Goal: Transaction & Acquisition: Purchase product/service

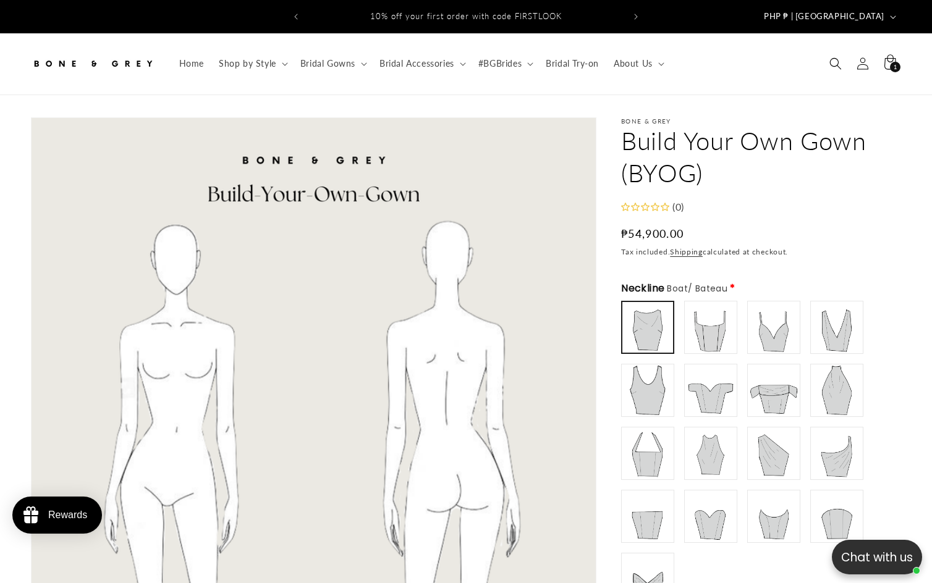
drag, startPoint x: 790, startPoint y: 166, endPoint x: 738, endPoint y: 180, distance: 53.8
click at [738, 176] on h1 "Build Your Own Gown (BYOG)" at bounding box center [761, 157] width 280 height 64
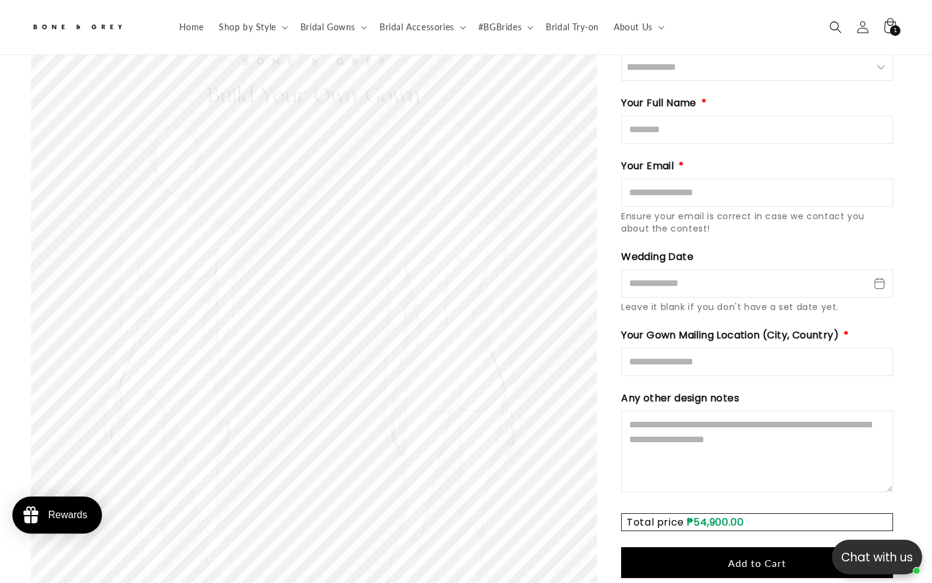
scroll to position [1909, 0]
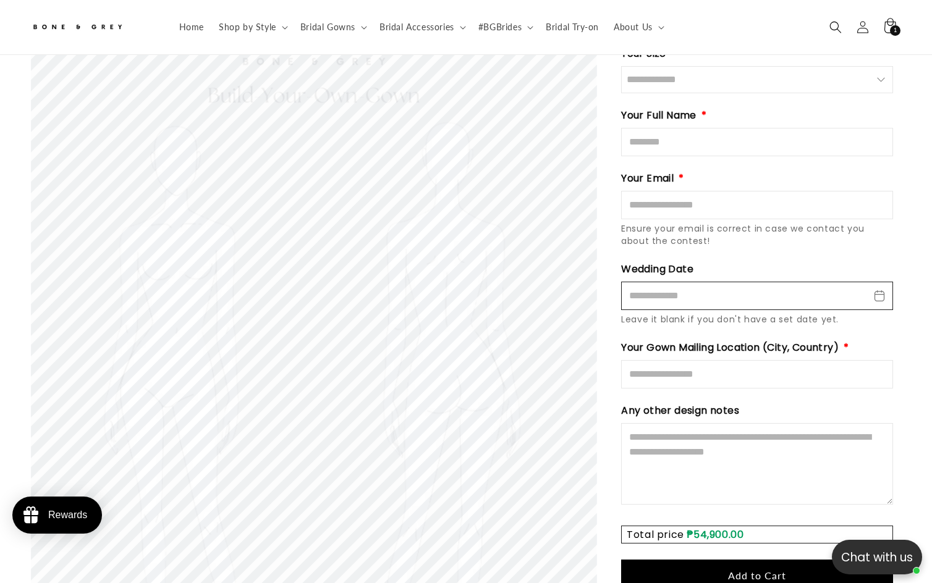
click at [759, 282] on input "Wedding Date" at bounding box center [757, 296] width 272 height 28
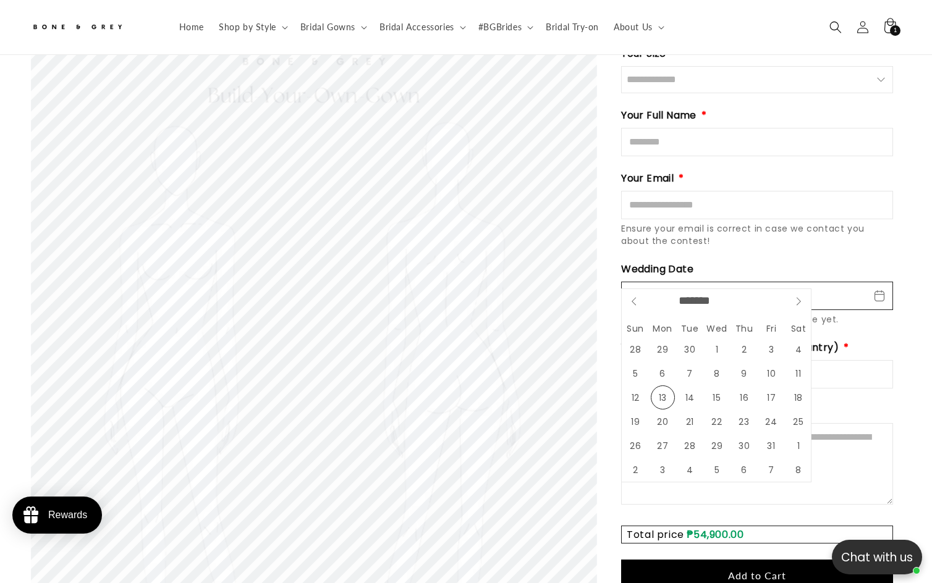
scroll to position [0, 634]
click at [804, 262] on div "Wedding Date Leave it blank if you don't have a set date yet." at bounding box center [757, 294] width 272 height 64
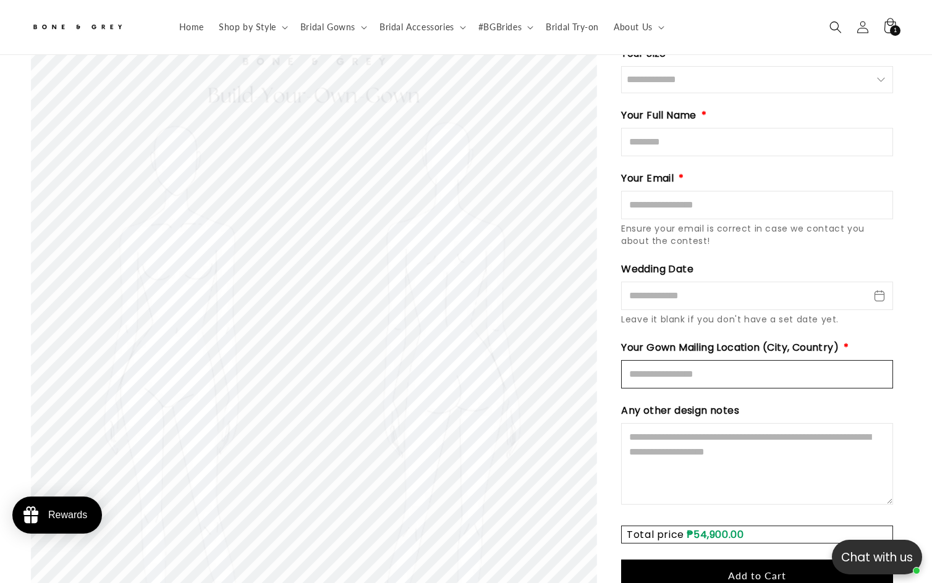
click at [687, 360] on input "Mailing Location" at bounding box center [757, 374] width 272 height 28
type input "**********"
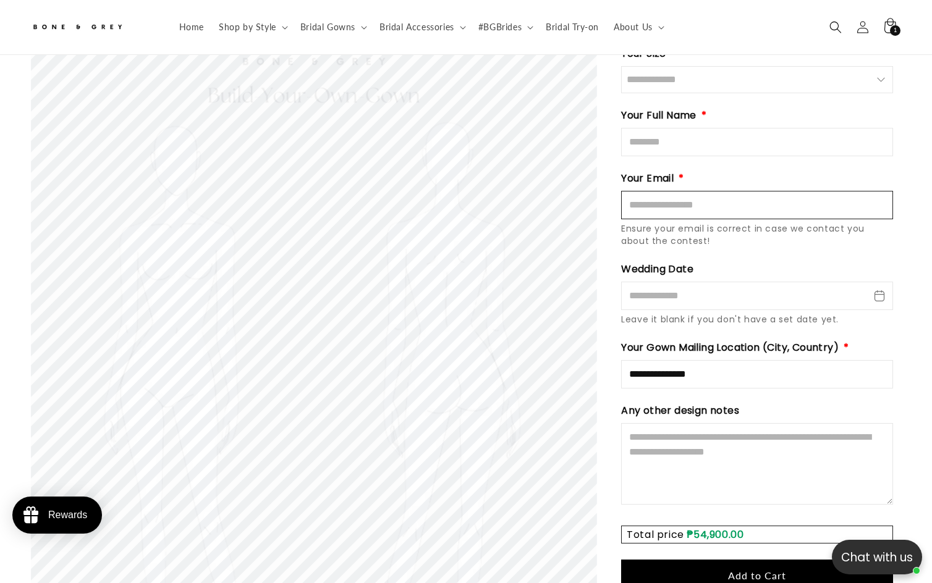
click at [689, 191] on input "Email" at bounding box center [757, 205] width 272 height 28
type input "**********"
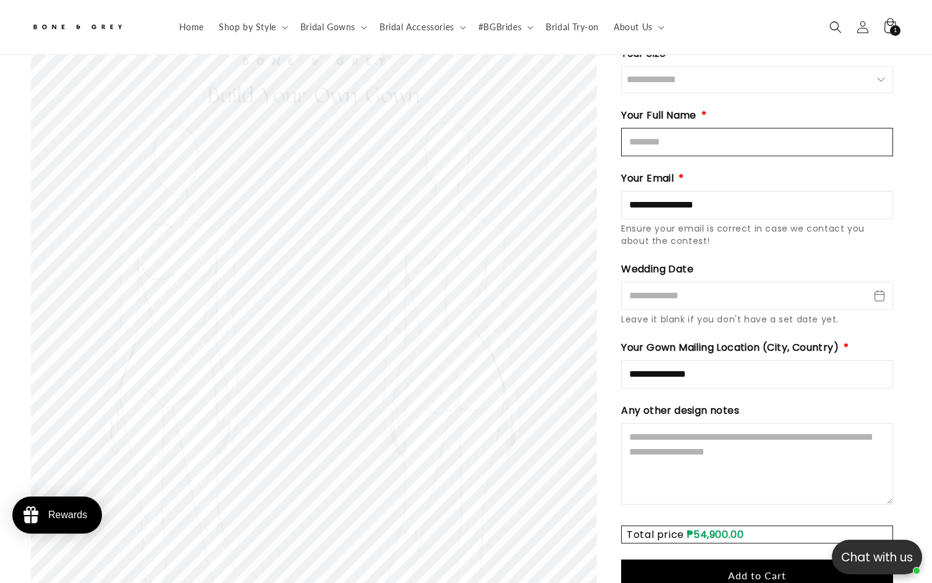
scroll to position [0, 0]
click at [681, 128] on input "Full Name" at bounding box center [757, 142] width 272 height 28
type input "********"
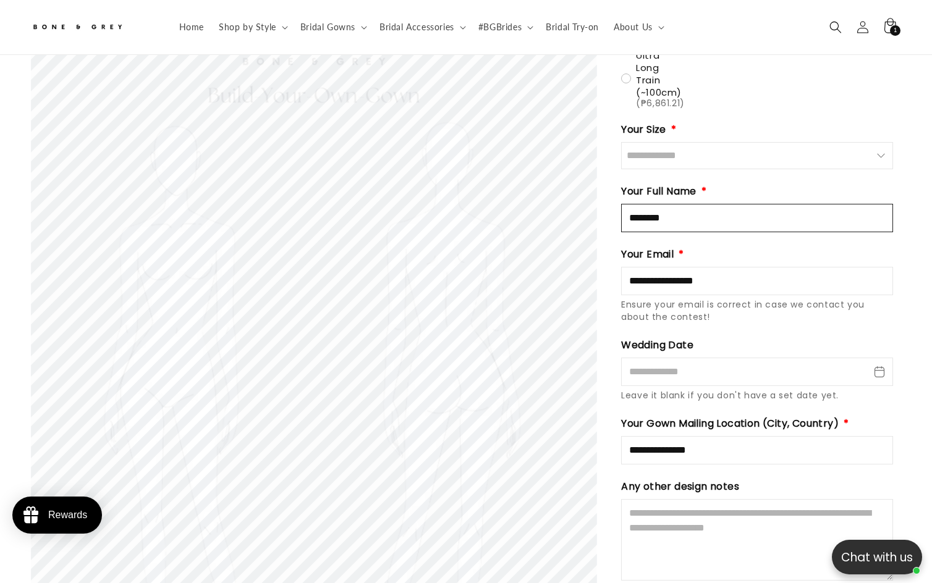
scroll to position [1723, 0]
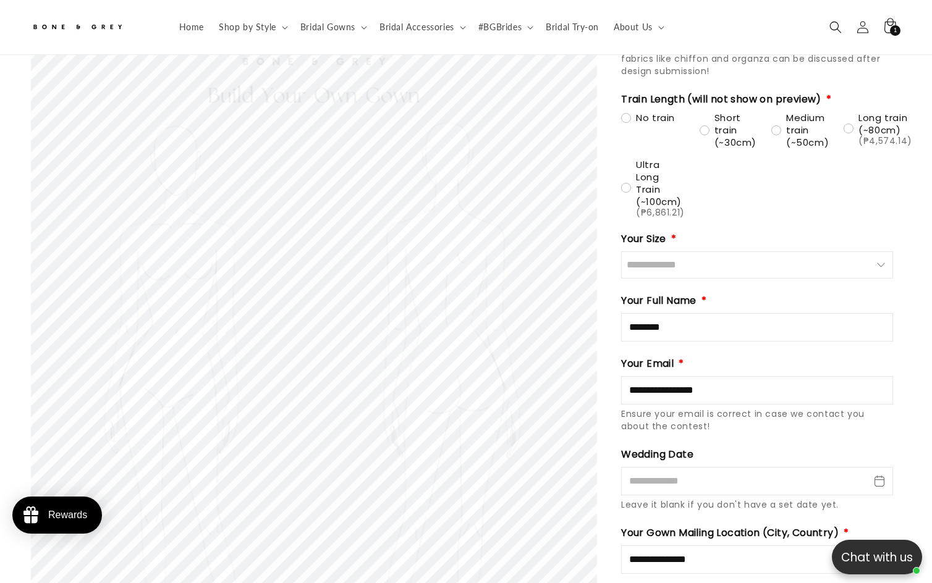
click at [679, 251] on input "Size" at bounding box center [757, 264] width 272 height 27
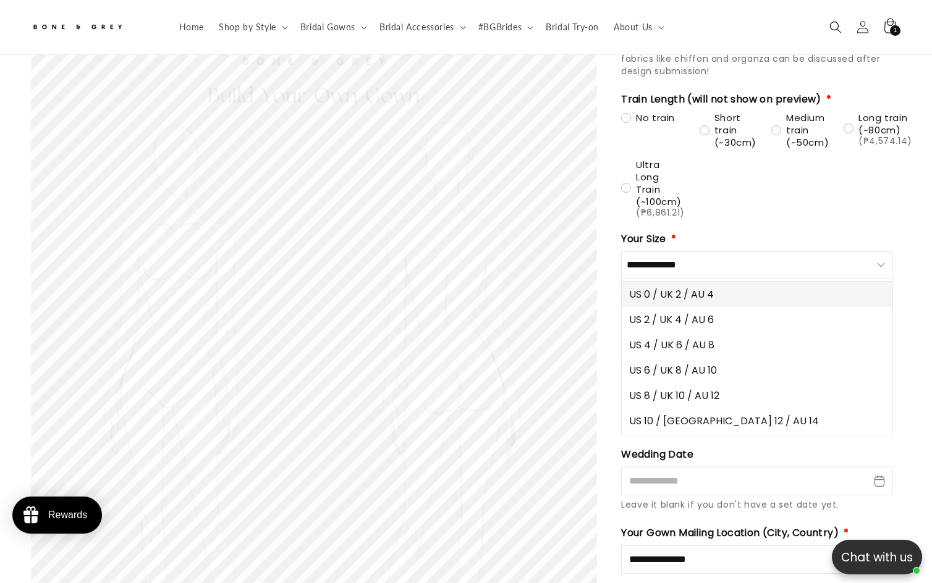
click at [675, 287] on span "US 0 / UK 2 / AU 4" at bounding box center [671, 294] width 85 height 15
type input "**********"
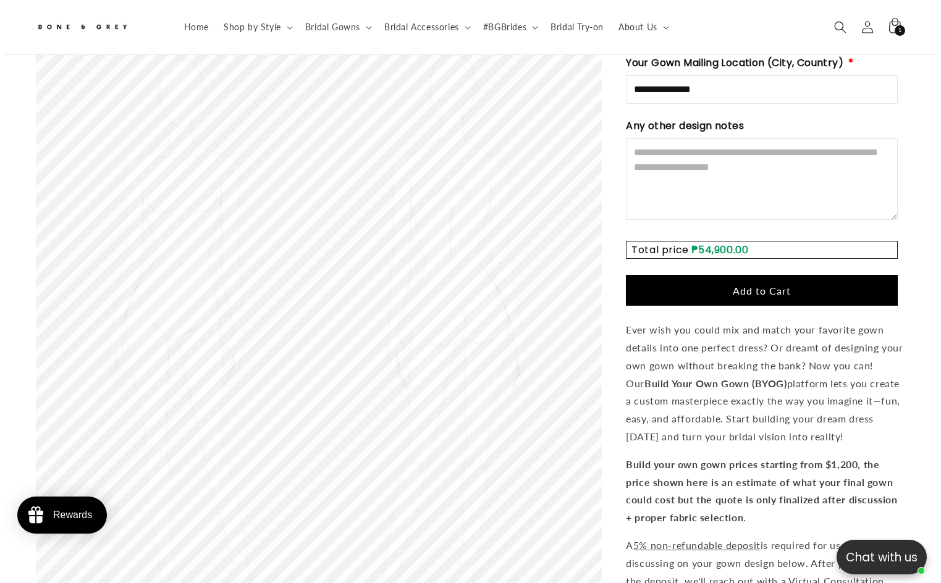
scroll to position [2280, 0]
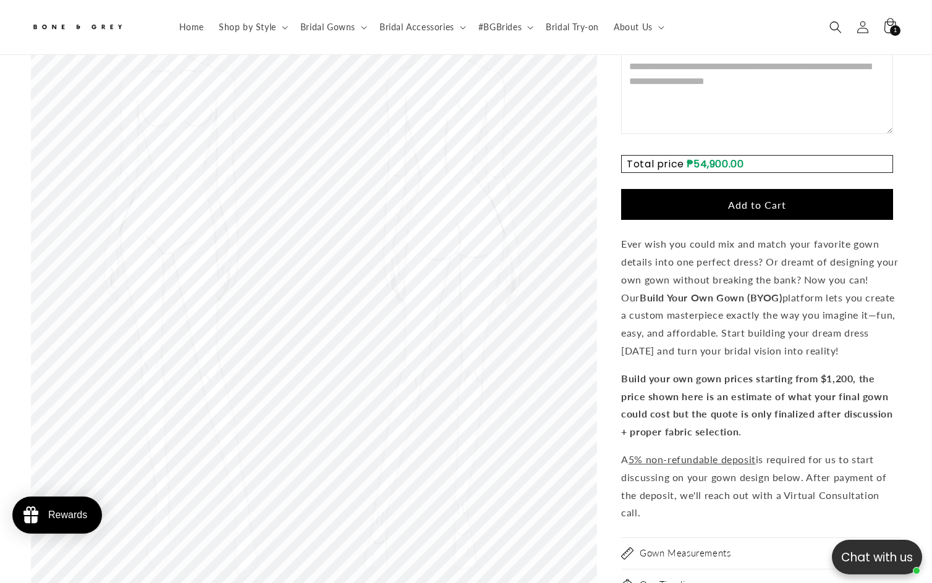
click at [771, 199] on span "Add to Cart" at bounding box center [757, 205] width 58 height 12
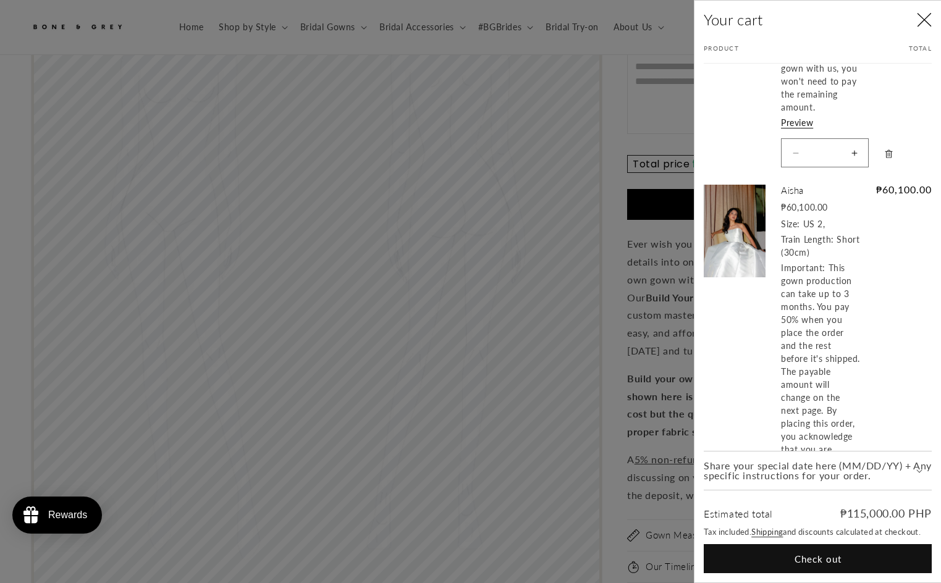
scroll to position [433, 0]
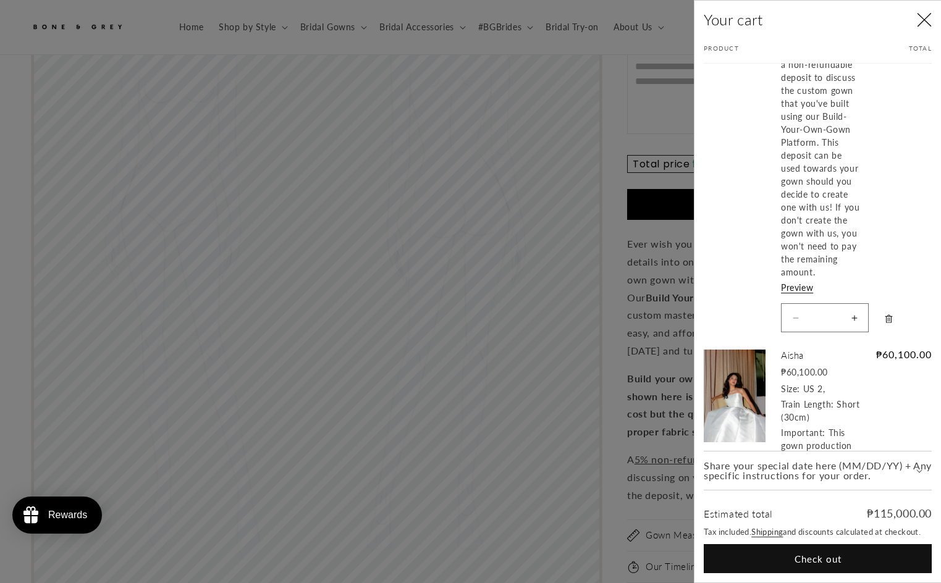
click at [892, 324] on icon "Remove Build Your Own Gown (BYOG)" at bounding box center [888, 319] width 9 height 9
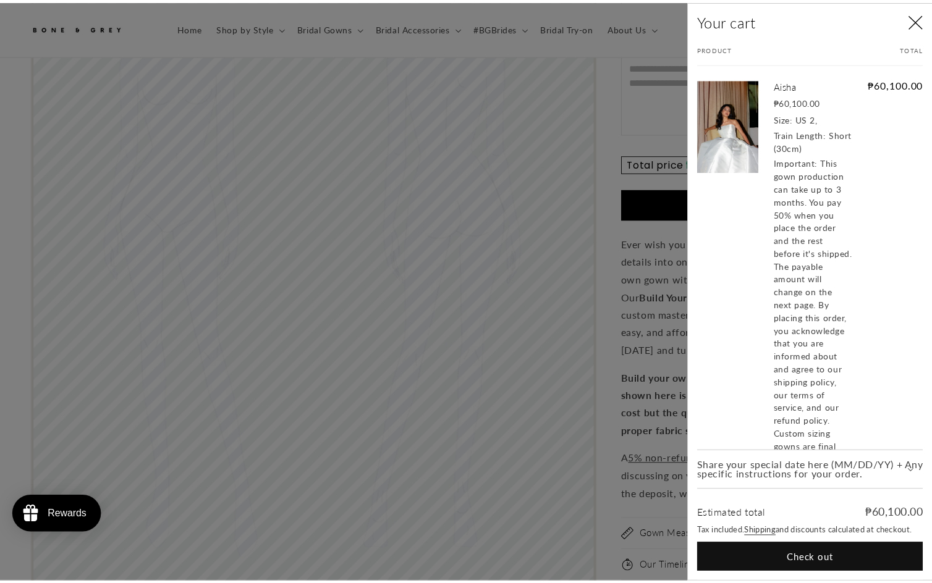
scroll to position [0, 0]
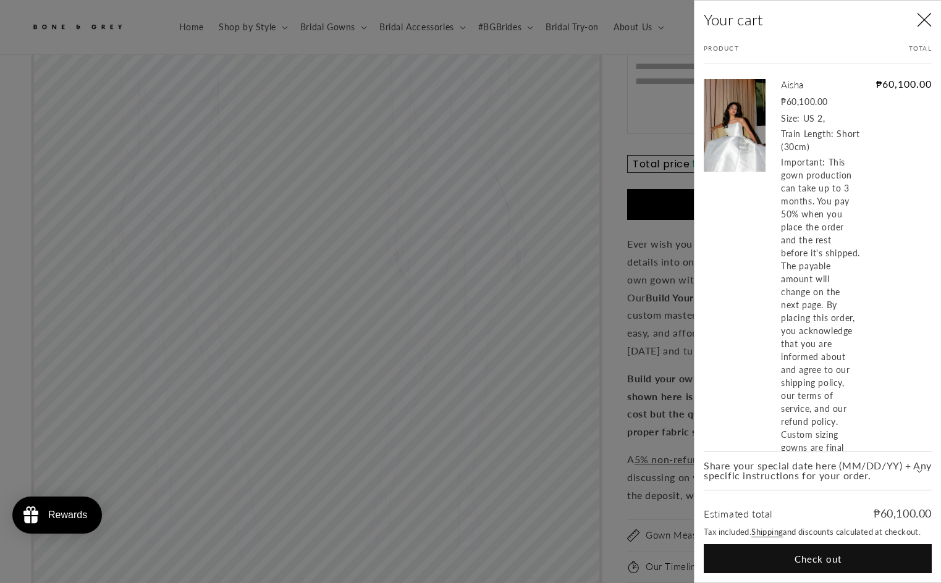
click at [924, 21] on icon "Close" at bounding box center [924, 19] width 15 height 15
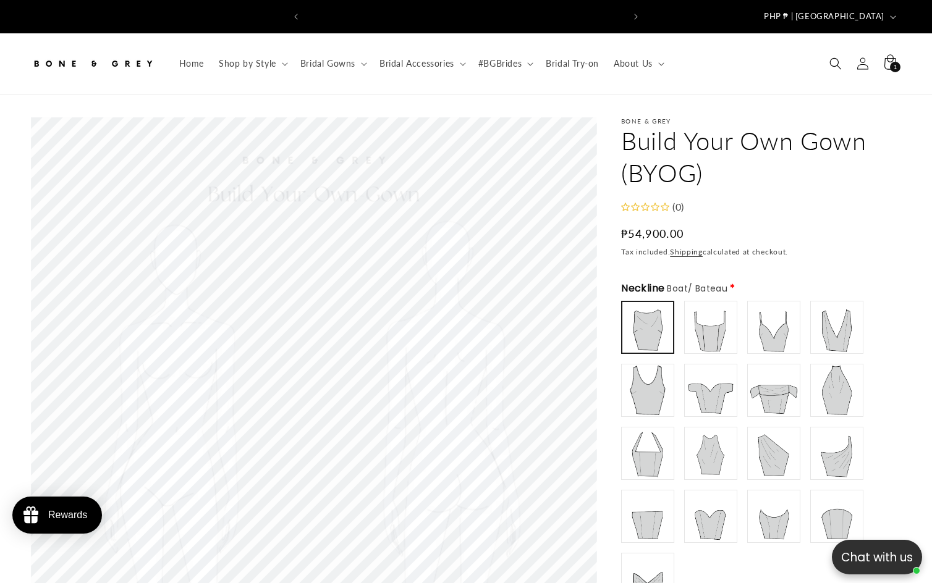
scroll to position [0, 317]
click at [715, 133] on h1 "Build Your Own Gown (BYOG)" at bounding box center [761, 157] width 280 height 64
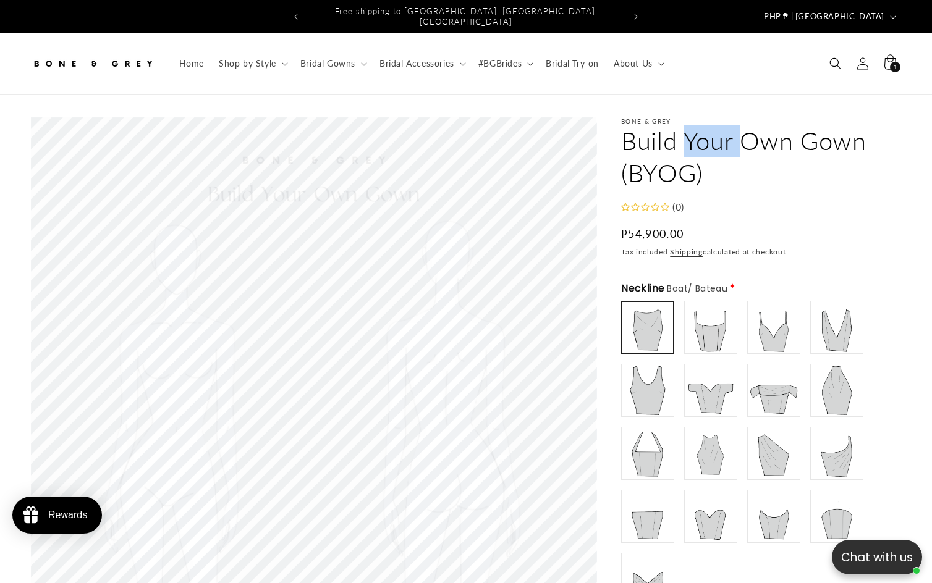
click at [715, 133] on h1 "Build Your Own Gown (BYOG)" at bounding box center [761, 157] width 280 height 64
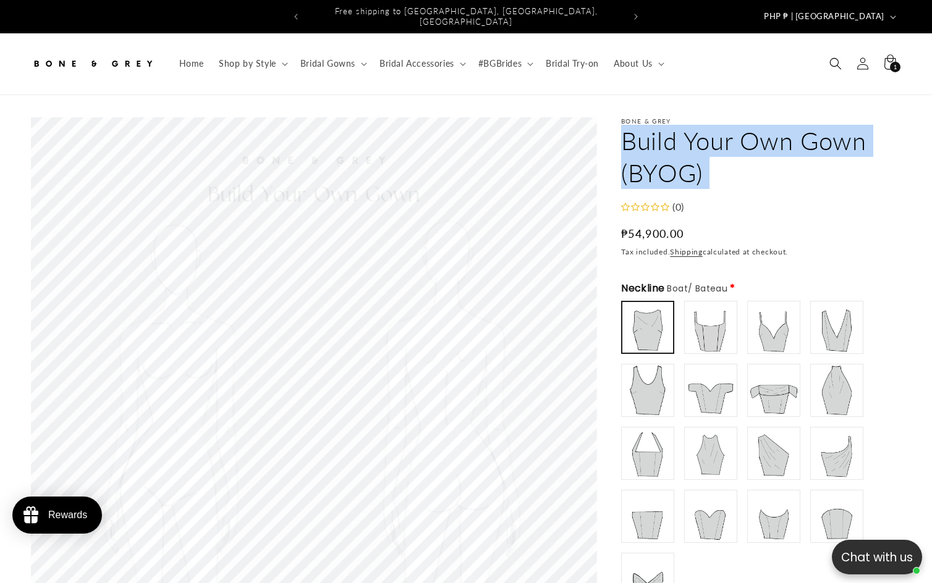
click at [715, 133] on h1 "Build Your Own Gown (BYOG)" at bounding box center [761, 157] width 280 height 64
copy product-info "Build Your Own Gown (BYOG) Build Your Own Gown (BYOG)"
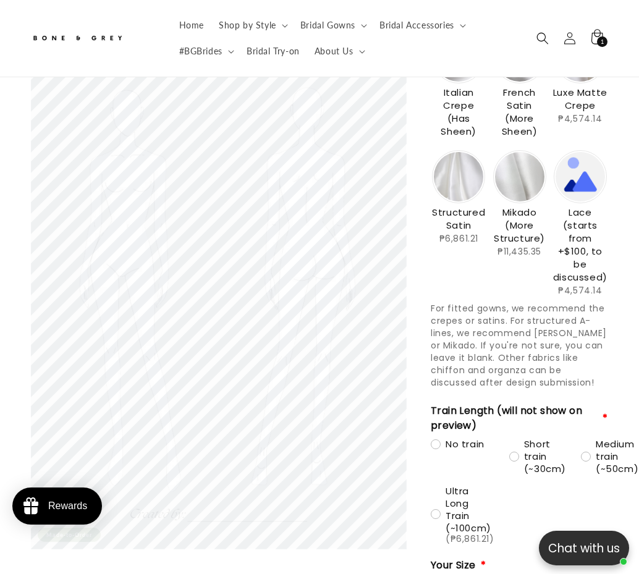
scroll to position [1560, 0]
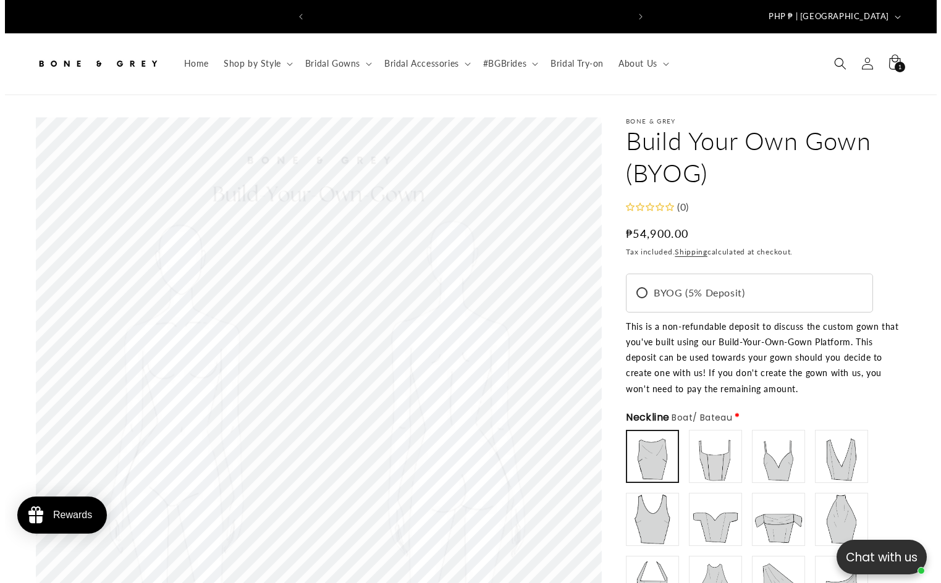
scroll to position [0, 317]
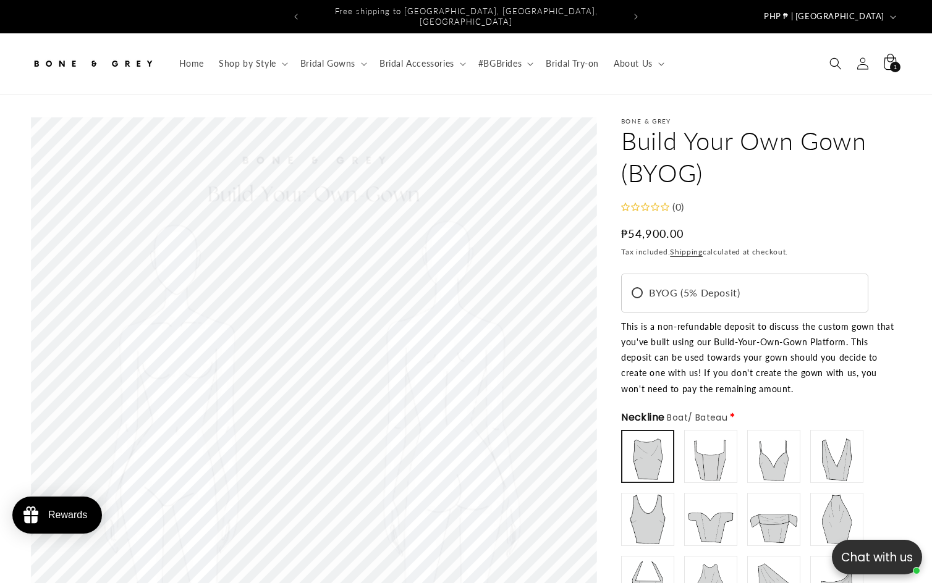
click at [894, 62] on span "1" at bounding box center [896, 67] width 4 height 11
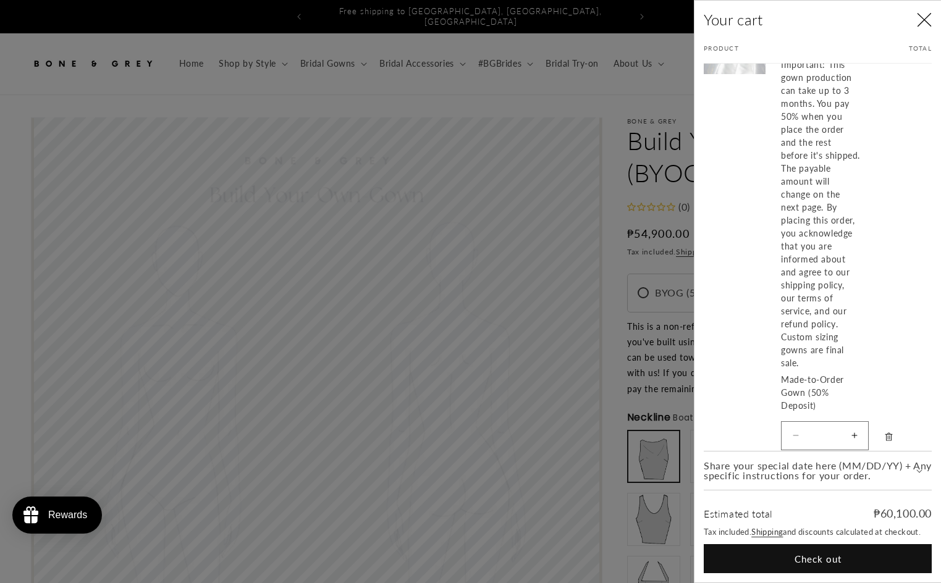
scroll to position [111, 0]
click at [892, 424] on icon "Remove Aisha - US 2 / Short (30cm)" at bounding box center [888, 423] width 9 height 9
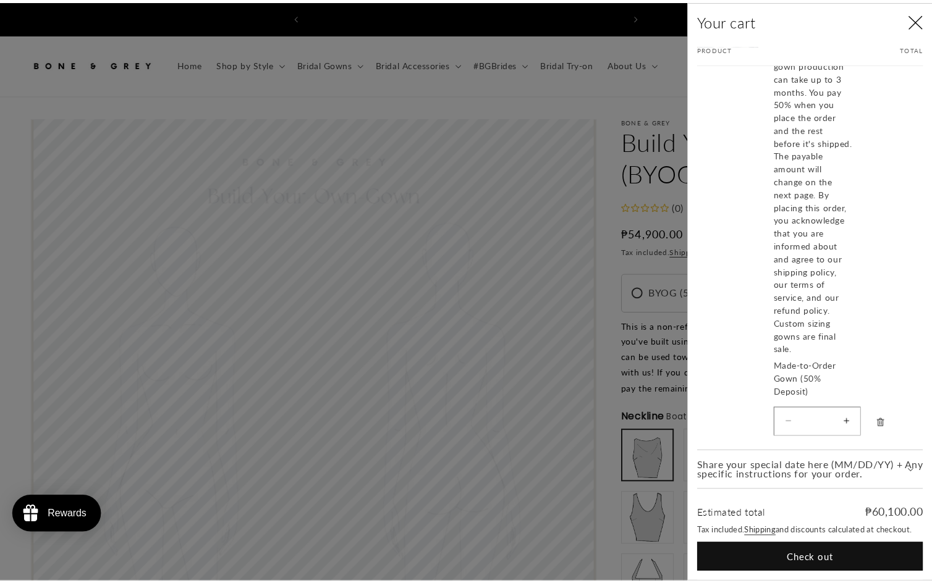
scroll to position [0, 641]
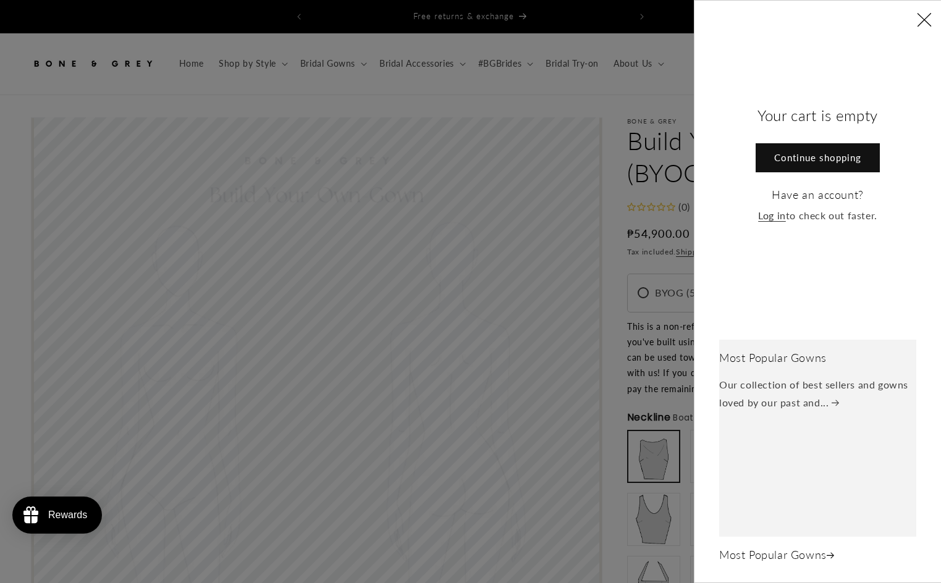
click at [923, 20] on icon "Close" at bounding box center [924, 19] width 15 height 15
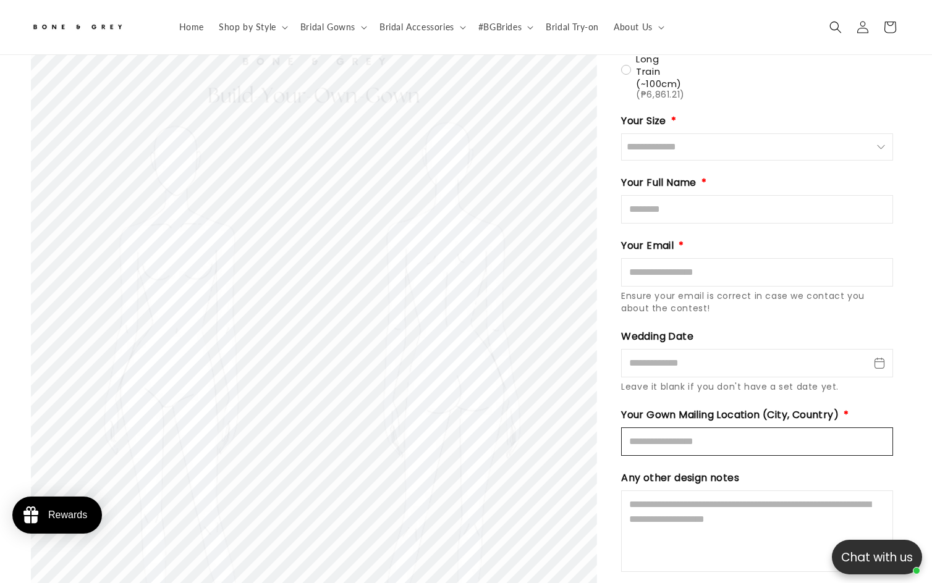
scroll to position [0, 0]
click at [700, 428] on input "Mailing Location" at bounding box center [757, 442] width 272 height 28
type input "**********"
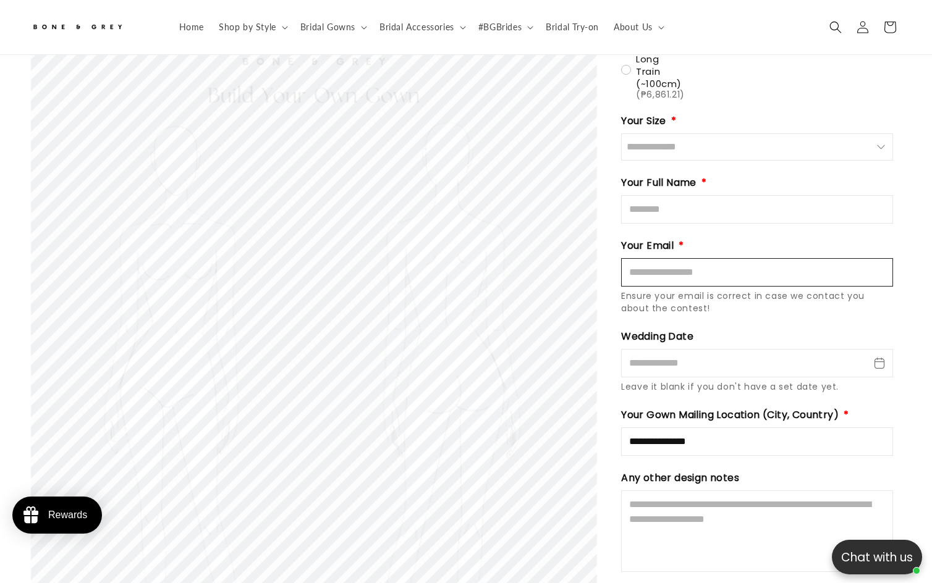
click at [682, 259] on input "Email" at bounding box center [757, 272] width 272 height 28
type input "**********"
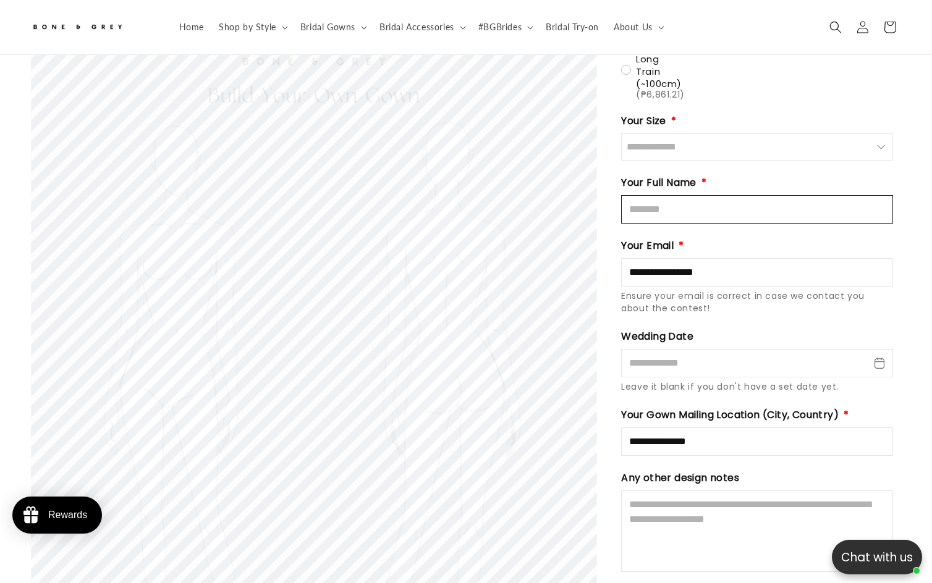
click at [672, 195] on input "Full Name" at bounding box center [757, 209] width 272 height 28
type input "********"
click at [657, 114] on div "Your Size * US 0 / UK 2 / AU 4 US 2 / UK 4 / AU 6 US 4 / UK 6 / AU 8" at bounding box center [757, 137] width 272 height 47
click at [662, 133] on input "Size" at bounding box center [757, 146] width 272 height 27
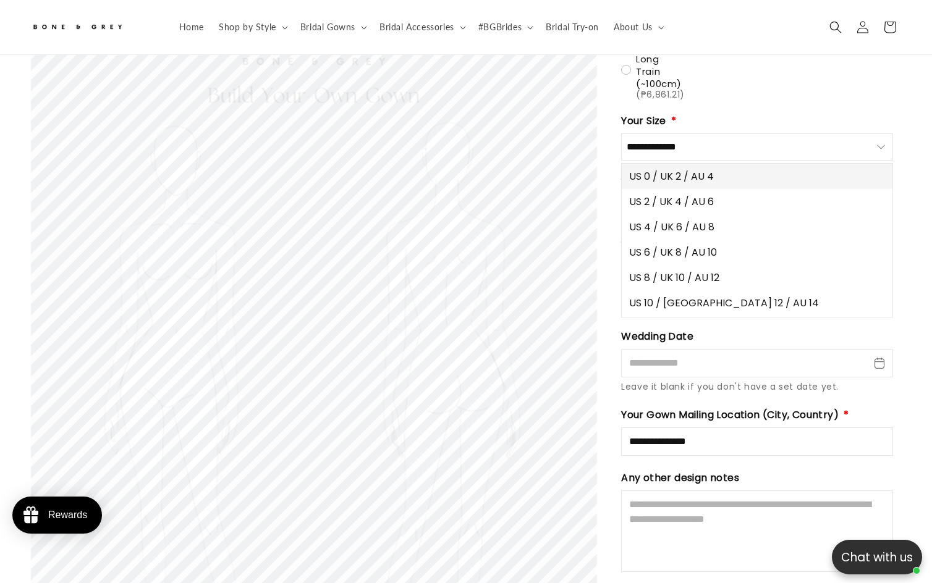
click at [661, 169] on span "US 0 / UK 2 / AU 4" at bounding box center [671, 176] width 85 height 15
type input "**********"
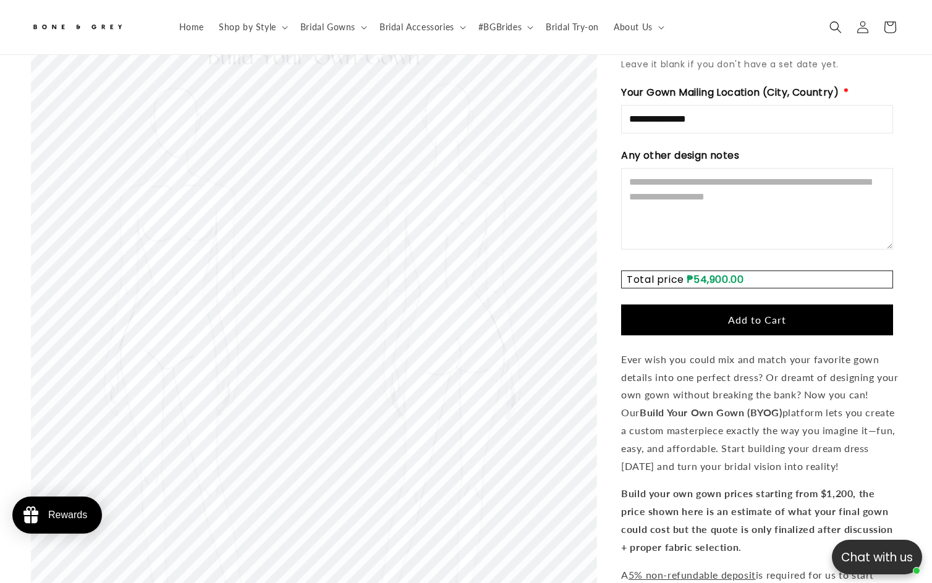
scroll to position [2403, 0]
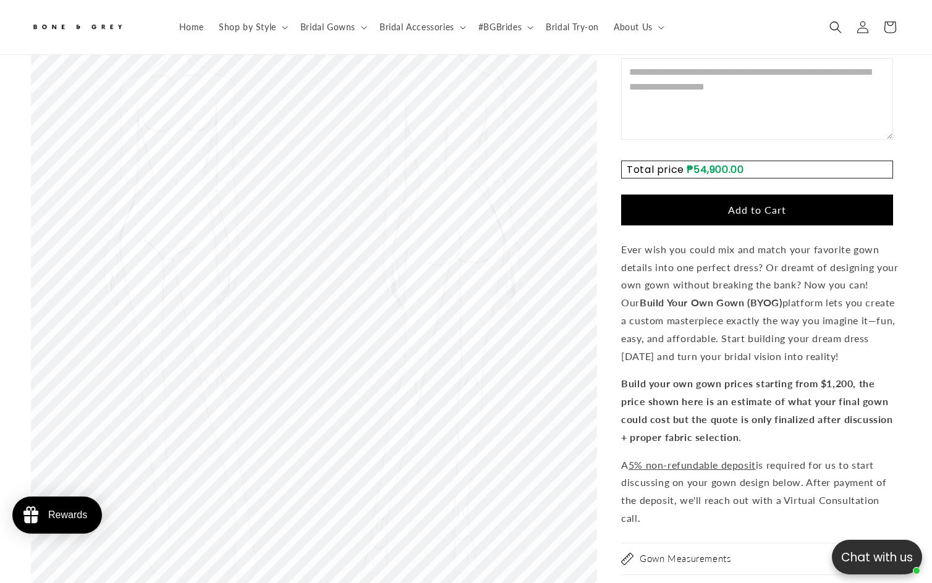
click at [740, 204] on span "Add to Cart" at bounding box center [757, 210] width 58 height 12
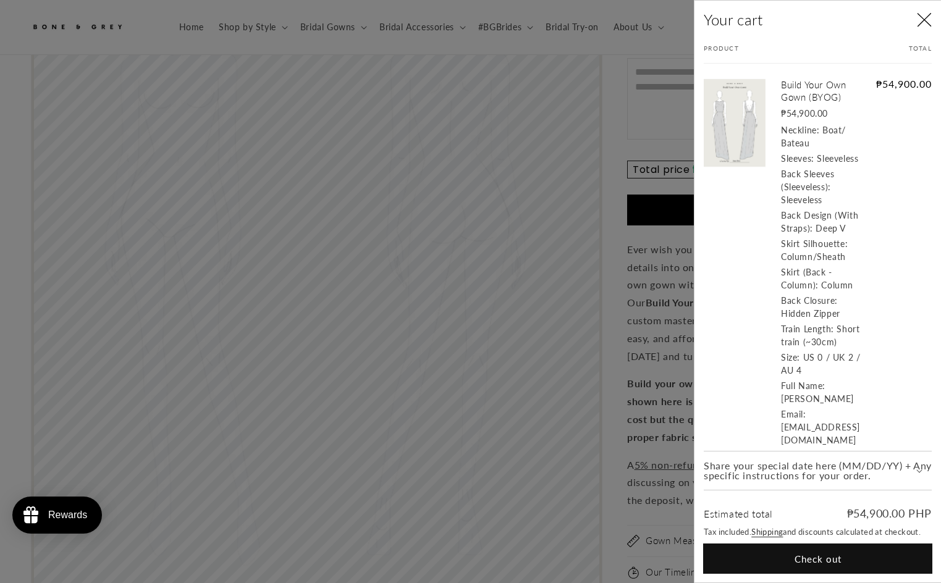
scroll to position [0, 641]
click at [830, 560] on button "Check out" at bounding box center [818, 558] width 228 height 29
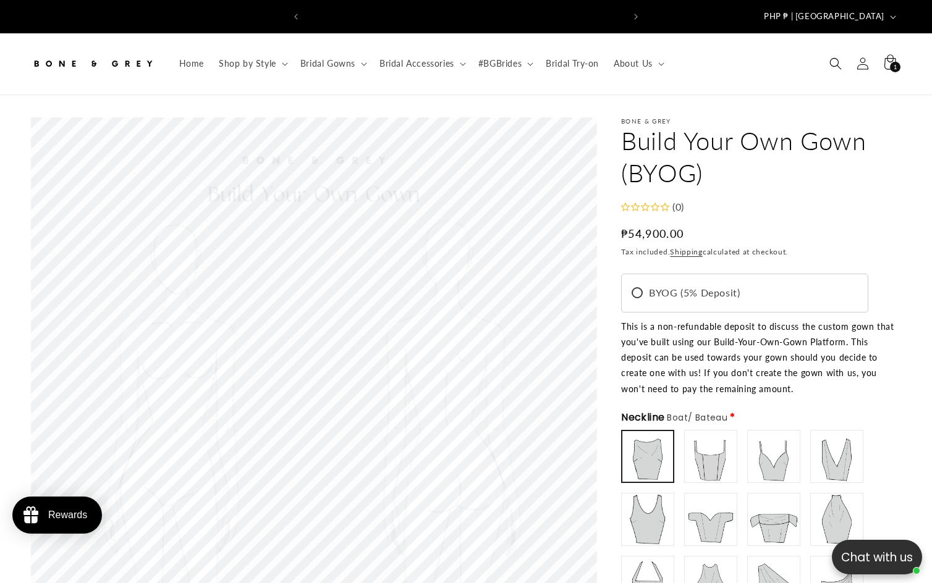
scroll to position [0, 317]
